Goal: Find specific page/section: Find specific page/section

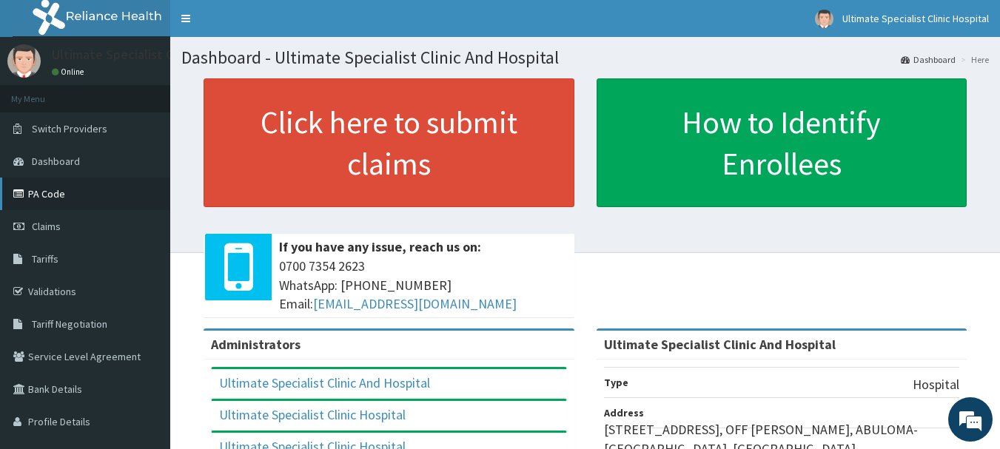
click at [49, 187] on link "PA Code" at bounding box center [85, 194] width 170 height 33
click at [85, 283] on link "Validations" at bounding box center [85, 291] width 170 height 33
